Goal: Transaction & Acquisition: Purchase product/service

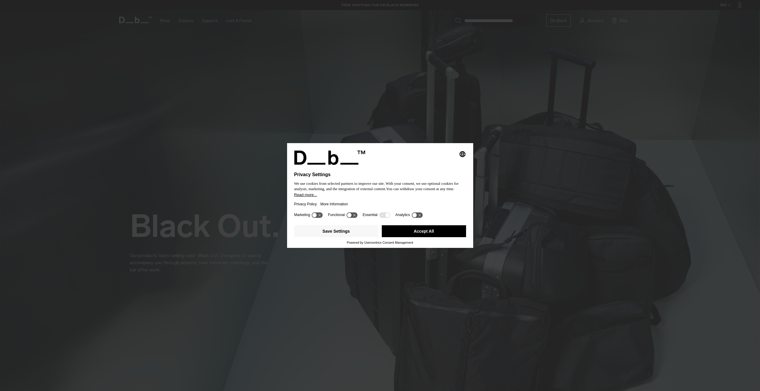
click at [410, 227] on button "Accept All" at bounding box center [424, 232] width 84 height 12
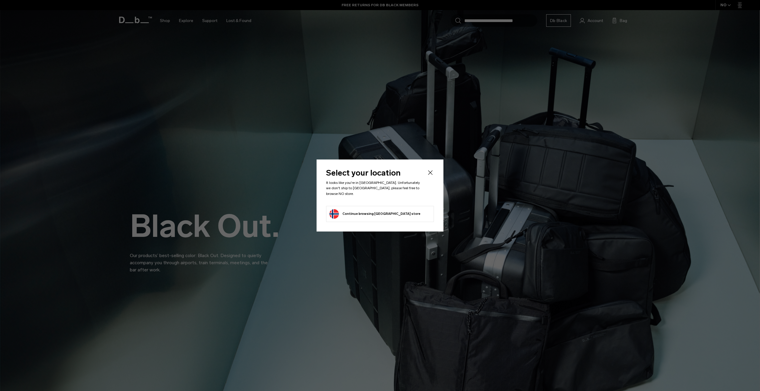
click at [389, 209] on button "Continue browsing [GEOGRAPHIC_DATA] store Continue shopping in [GEOGRAPHIC_DATA]" at bounding box center [374, 214] width 91 height 10
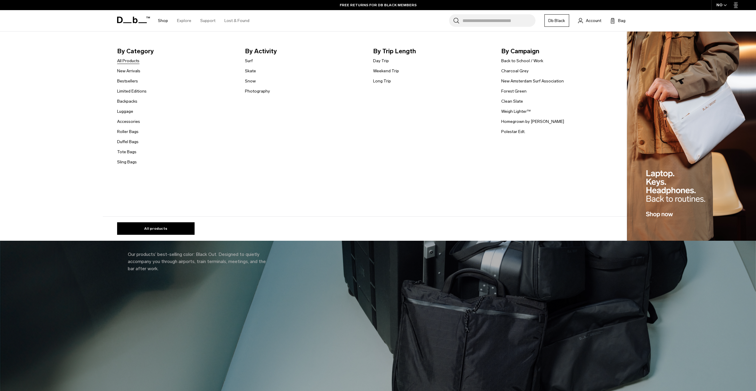
click at [133, 60] on link "All Products" at bounding box center [128, 61] width 22 height 6
